Goal: Task Accomplishment & Management: Use online tool/utility

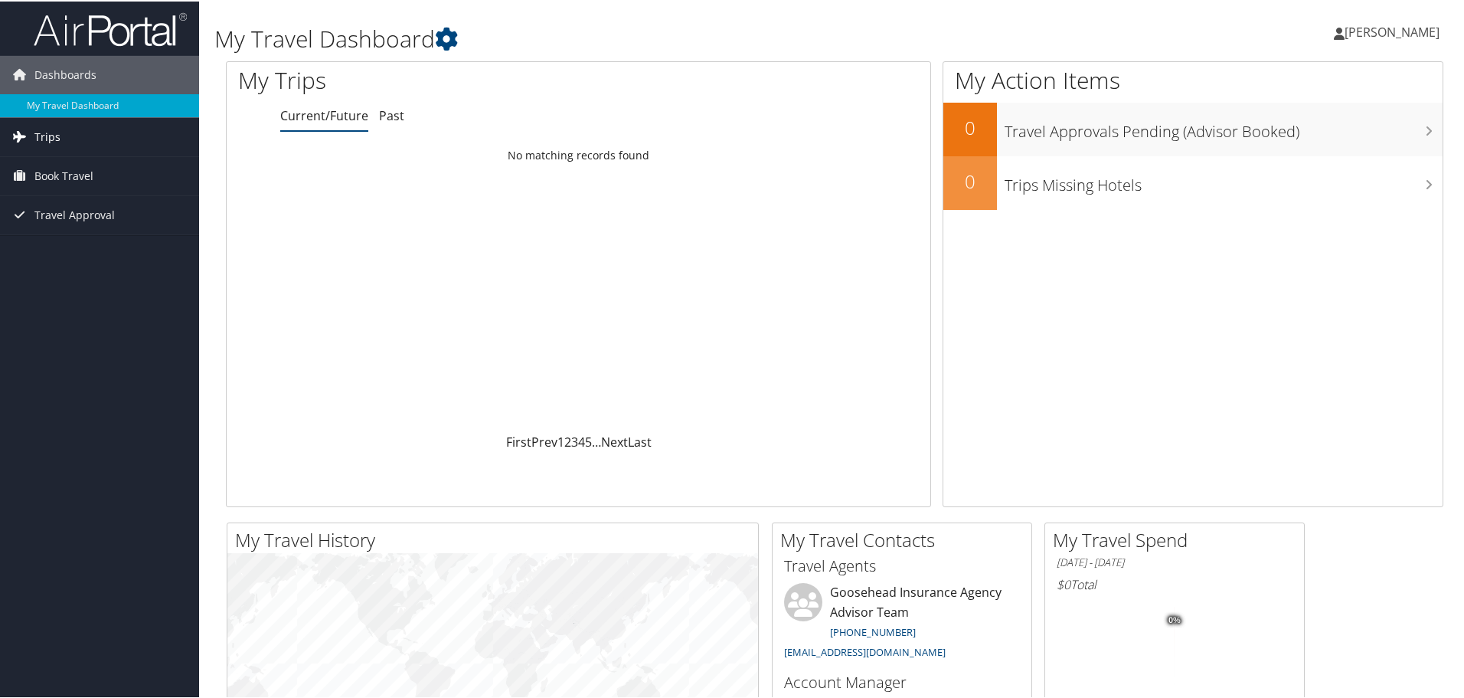
click at [75, 132] on link "Trips" at bounding box center [99, 135] width 199 height 38
click at [82, 169] on link "Current/Future Trips" at bounding box center [99, 166] width 199 height 23
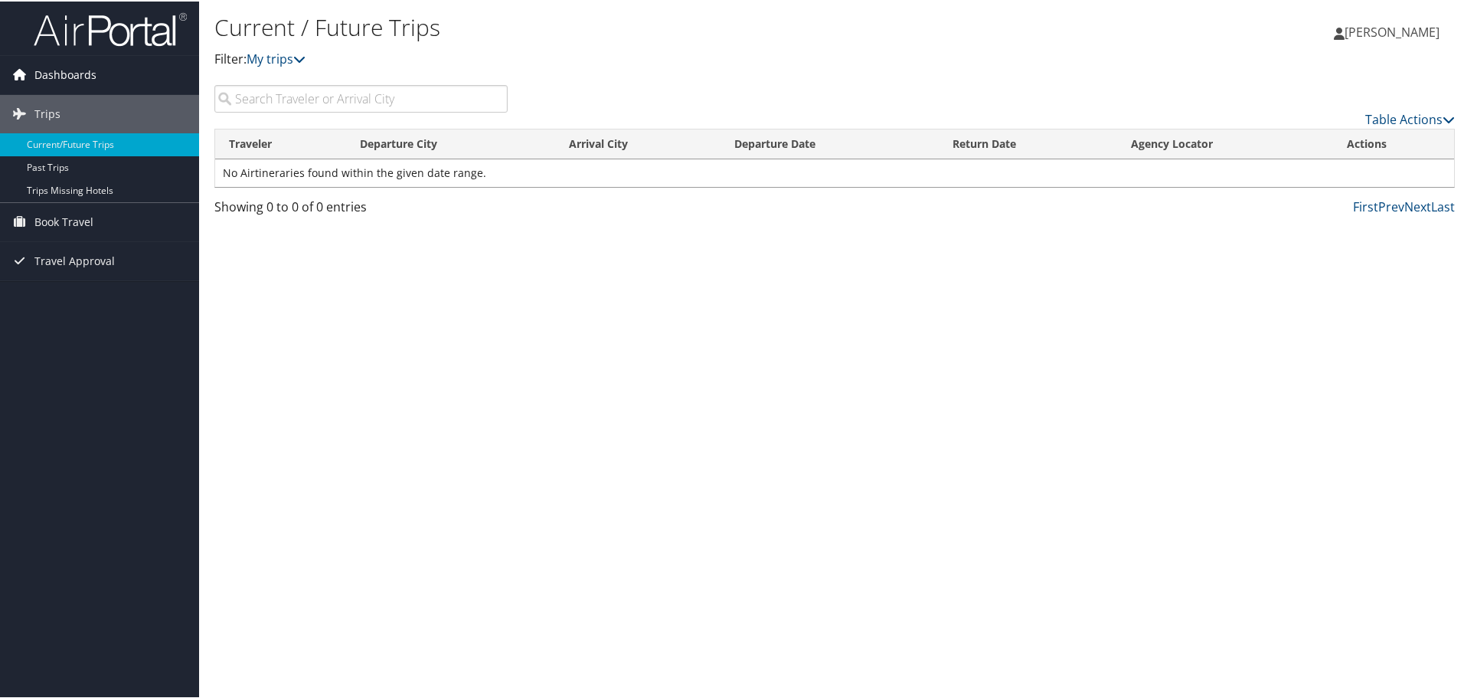
click at [93, 72] on span "Dashboards" at bounding box center [65, 73] width 62 height 38
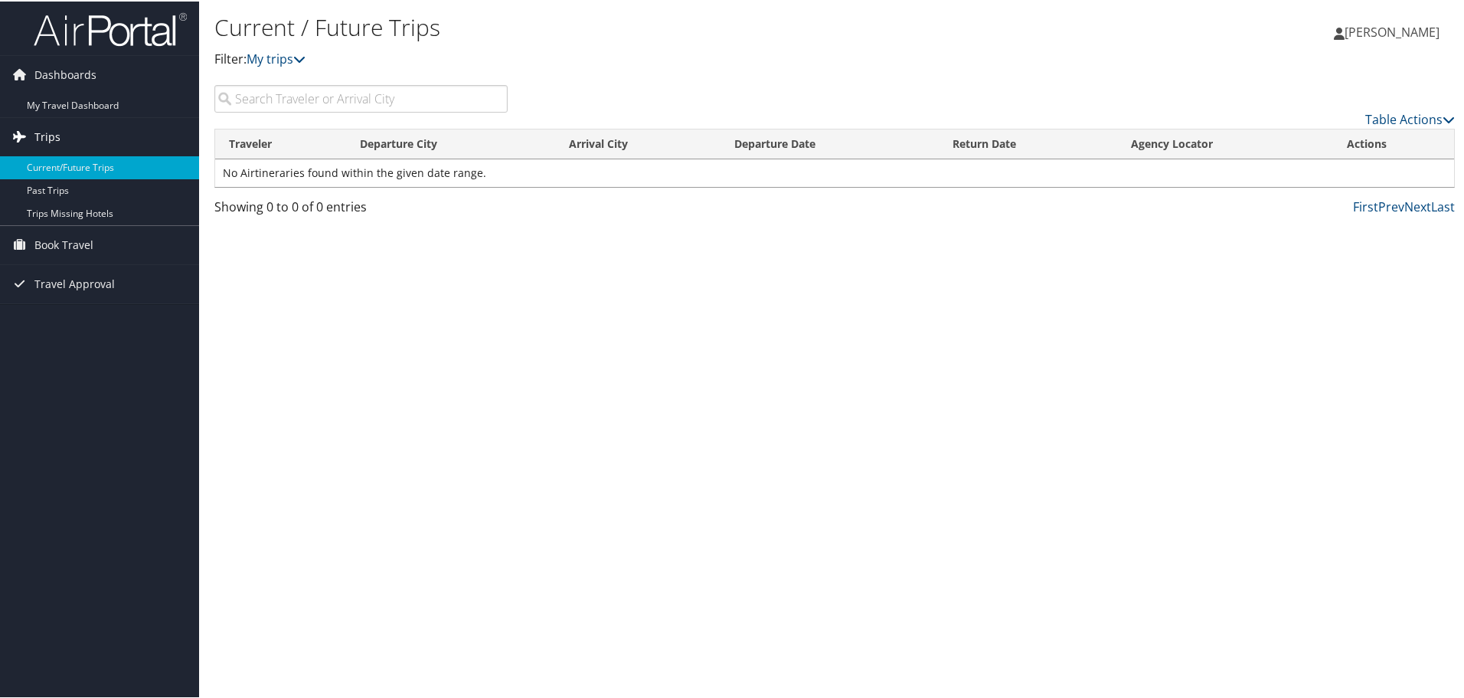
click at [89, 129] on link "Trips" at bounding box center [99, 135] width 199 height 38
click at [61, 250] on span "Book Travel" at bounding box center [63, 243] width 59 height 38
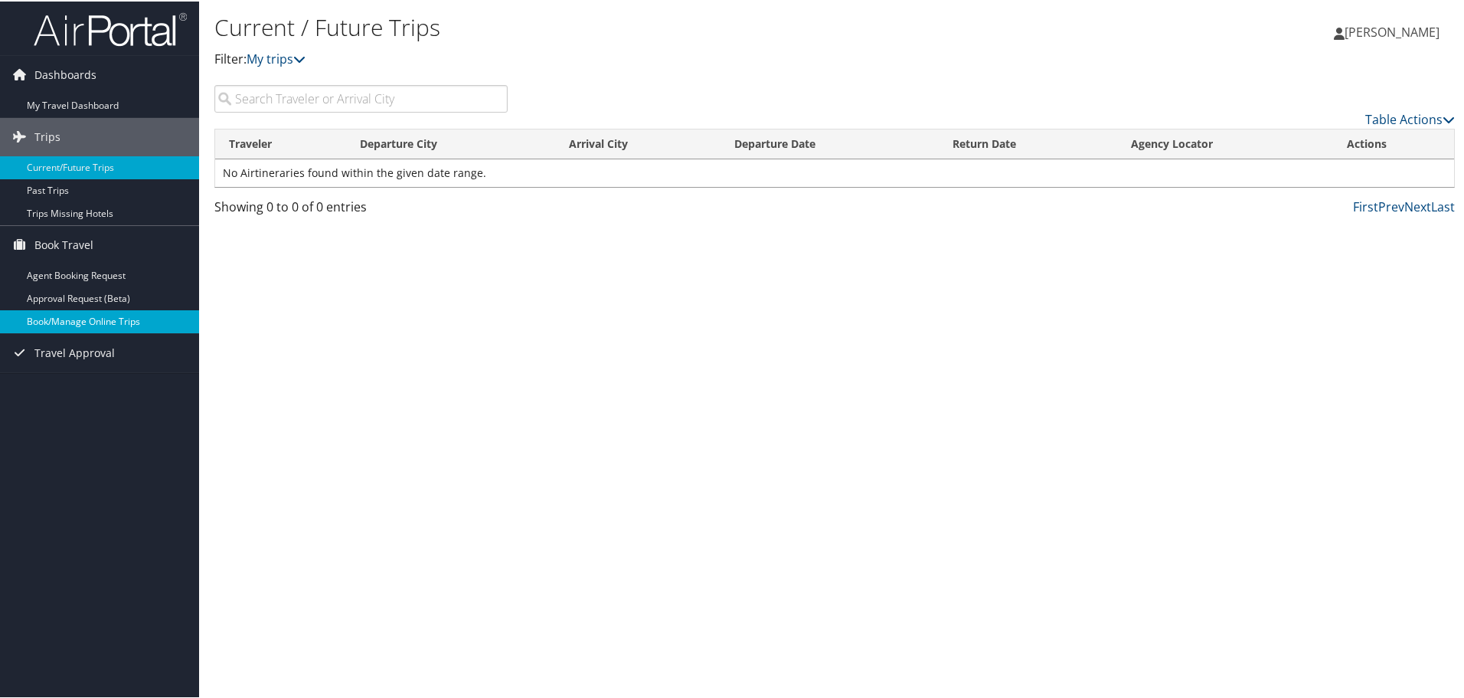
click at [83, 319] on link "Book/Manage Online Trips" at bounding box center [99, 320] width 199 height 23
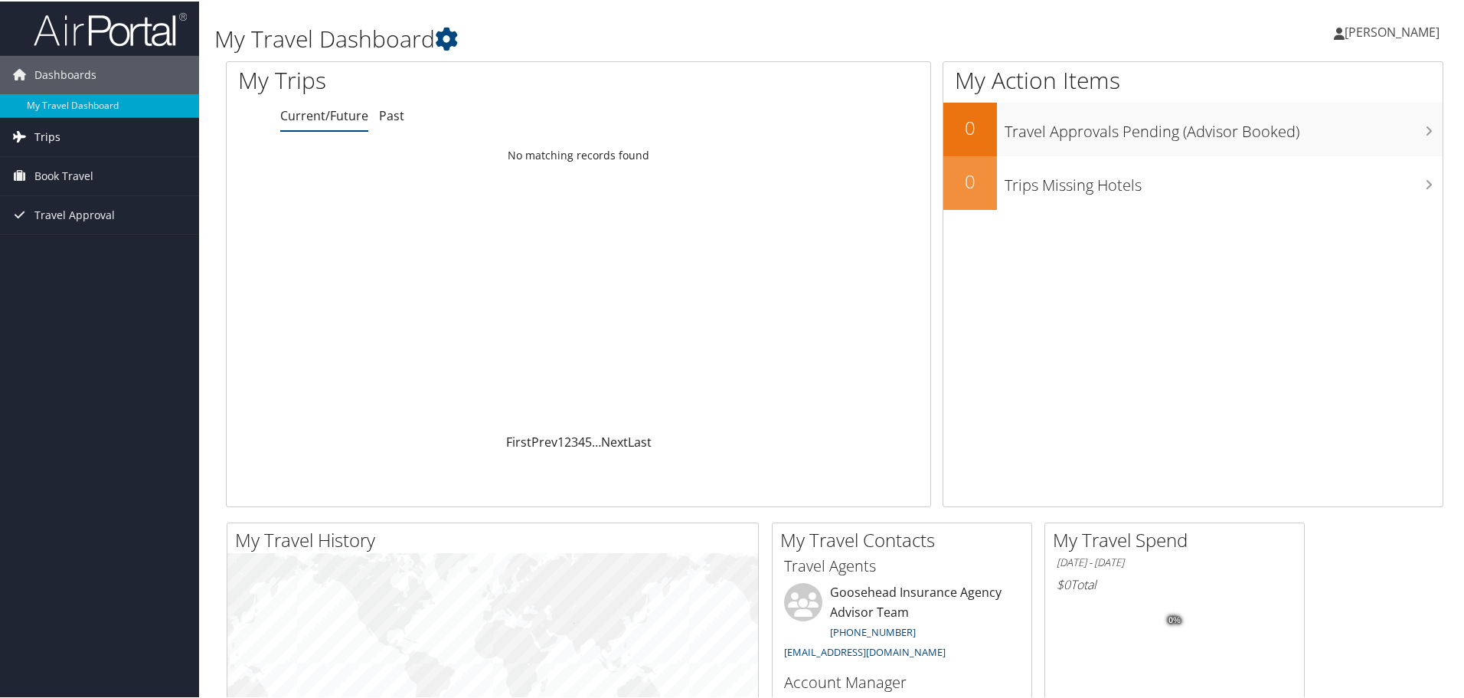
click at [70, 138] on link "Trips" at bounding box center [99, 135] width 199 height 38
click at [73, 252] on span "Book Travel" at bounding box center [63, 243] width 59 height 38
click at [76, 333] on span "Travel Approval" at bounding box center [74, 351] width 80 height 38
